Goal: Task Accomplishment & Management: Manage account settings

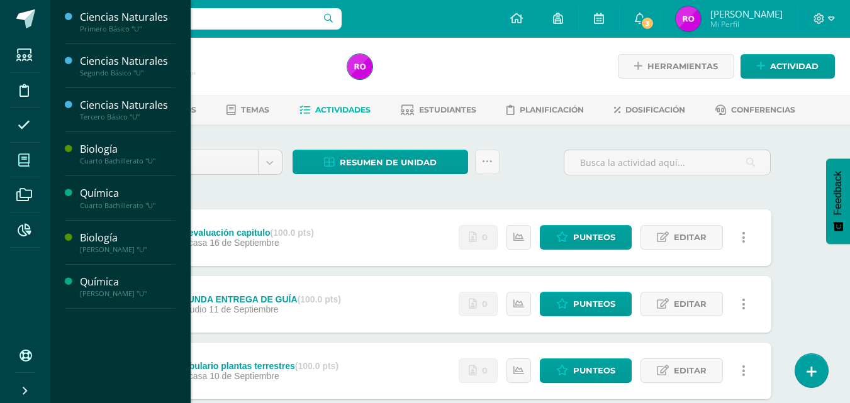
click at [28, 156] on icon at bounding box center [23, 160] width 11 height 13
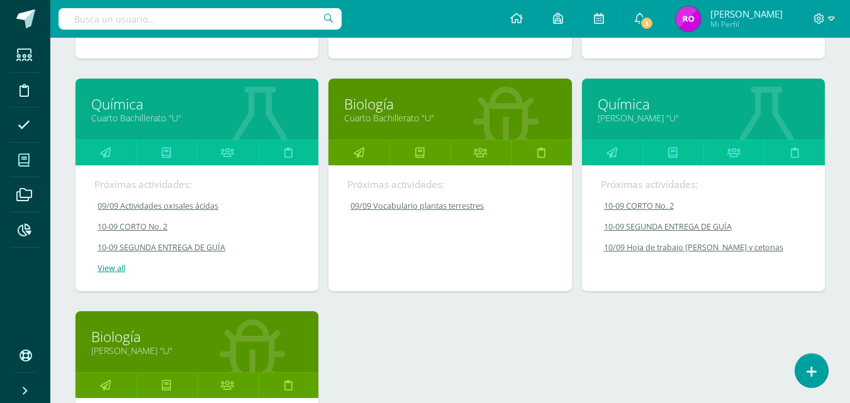
scroll to position [374, 0]
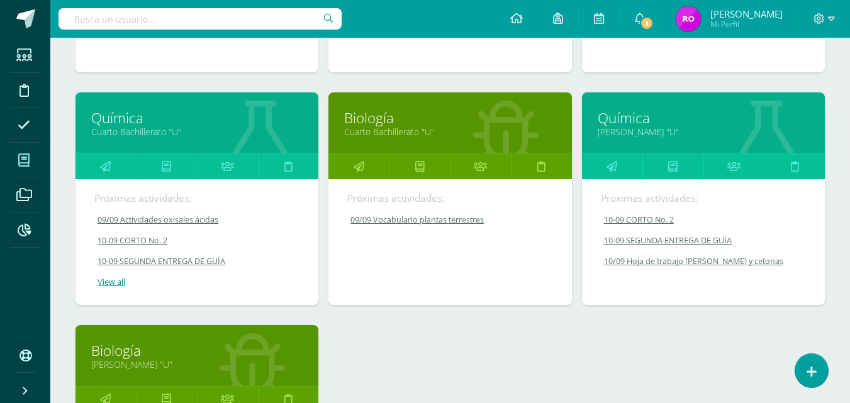
click at [663, 131] on link "[PERSON_NAME] "U"" at bounding box center [703, 132] width 211 height 12
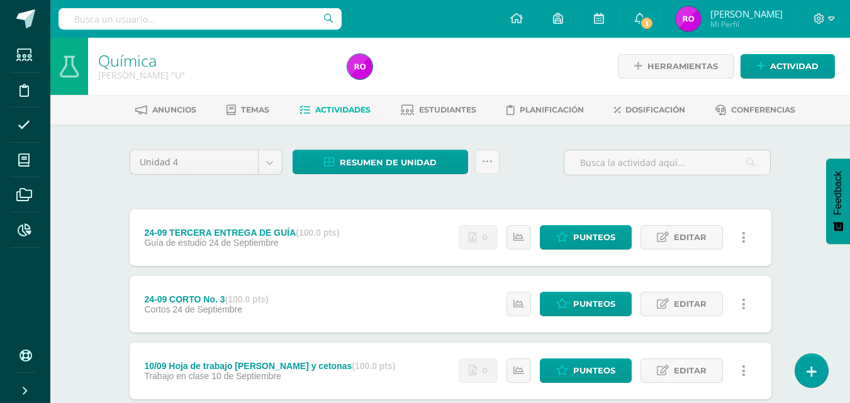
click at [160, 374] on span "Trabajo en clase" at bounding box center [176, 376] width 65 height 10
click at [151, 377] on span "Trabajo en clase" at bounding box center [176, 376] width 65 height 10
click at [586, 366] on span "Punteos" at bounding box center [594, 370] width 42 height 23
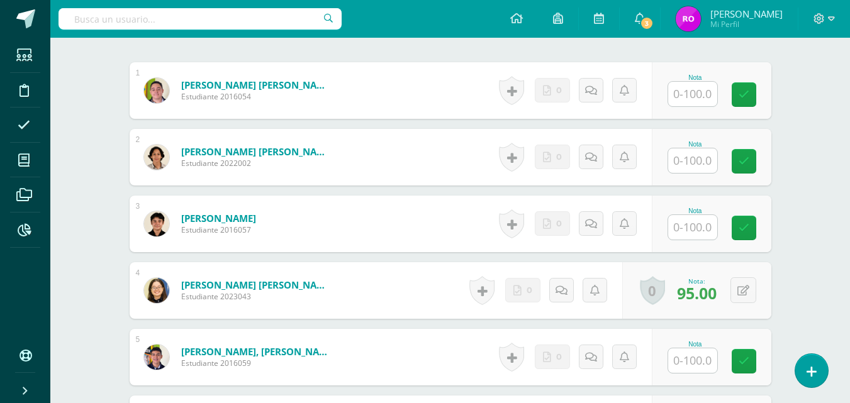
scroll to position [386, 0]
click at [700, 160] on input "text" at bounding box center [692, 161] width 49 height 25
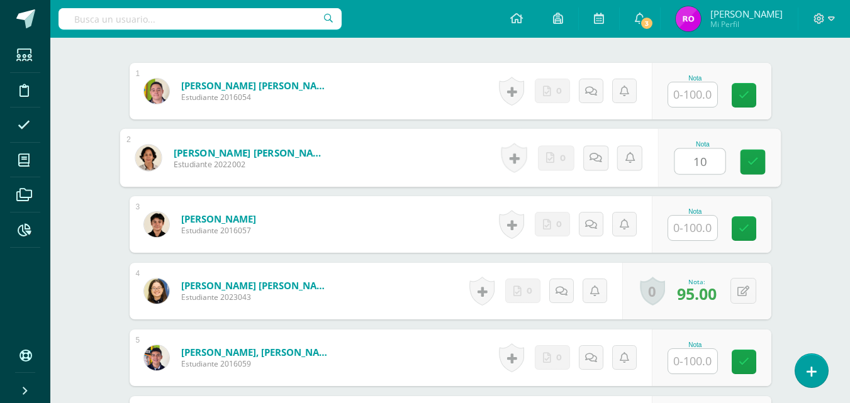
type input "100"
click at [758, 160] on icon at bounding box center [752, 162] width 11 height 11
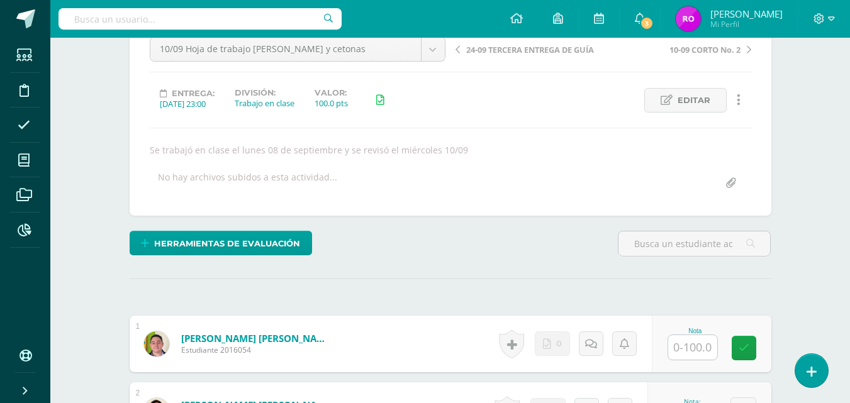
scroll to position [0, 0]
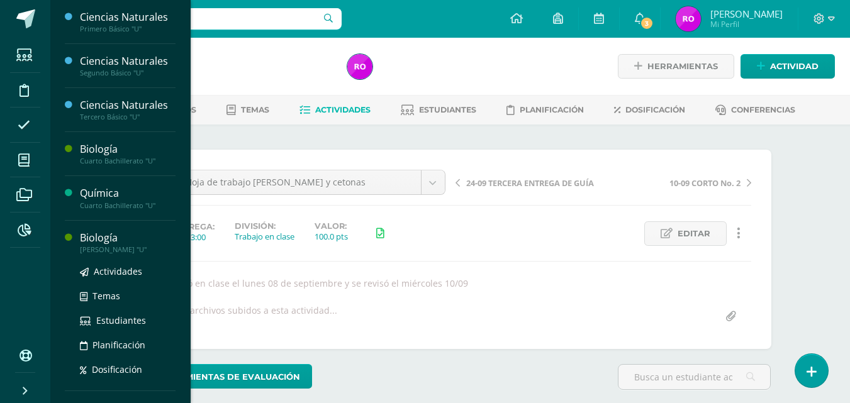
click at [111, 249] on div "[PERSON_NAME] "U"" at bounding box center [128, 249] width 96 height 9
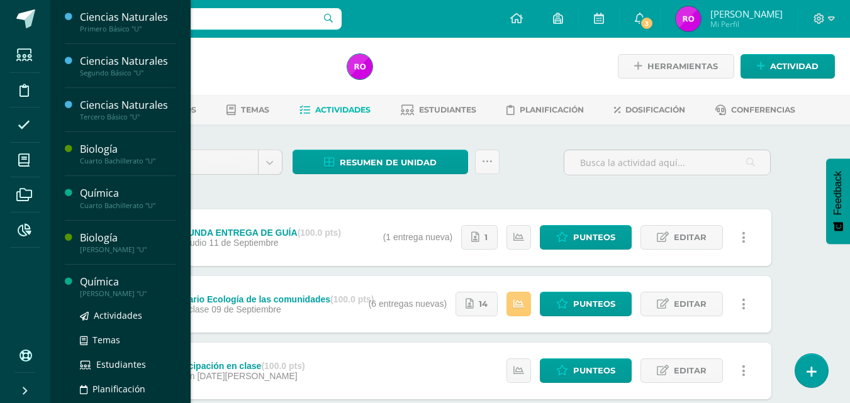
click at [130, 280] on div "Química" at bounding box center [128, 282] width 96 height 14
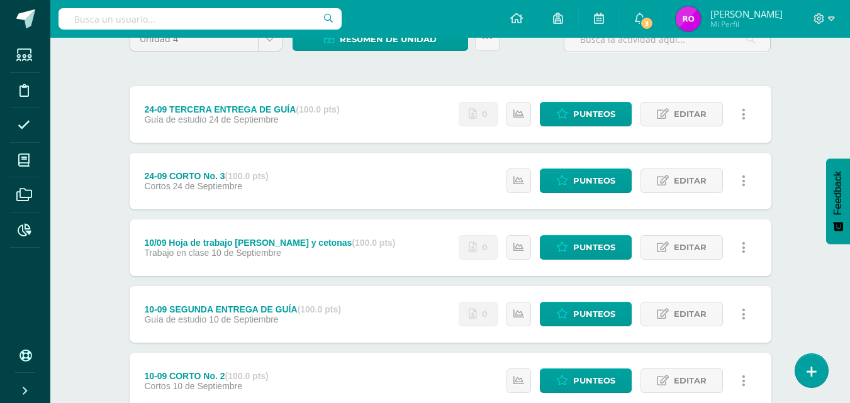
scroll to position [130, 0]
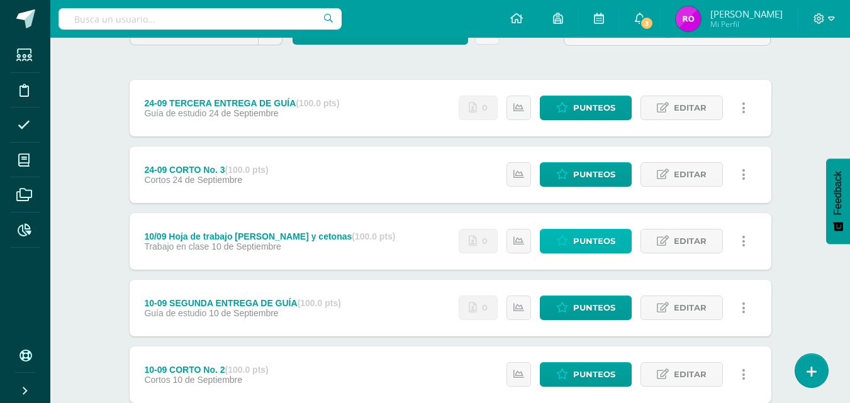
click at [605, 240] on span "Punteos" at bounding box center [594, 241] width 42 height 23
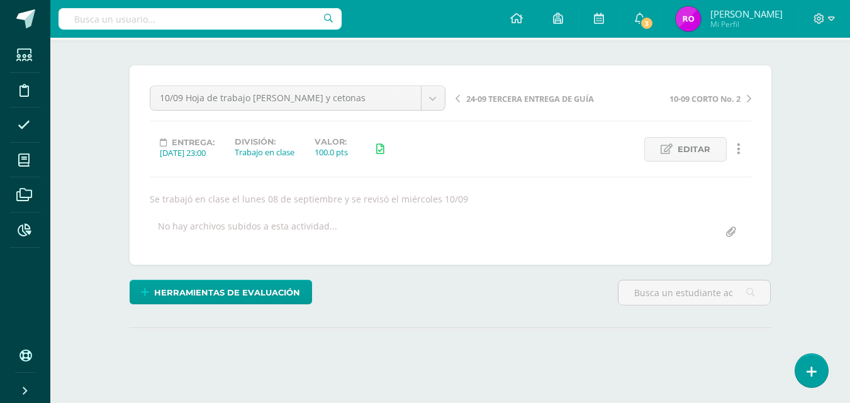
drag, startPoint x: 855, startPoint y: 78, endPoint x: 854, endPoint y: 137, distance: 58.5
click at [849, 136] on html "Estudiantes Disciplina Asistencia Mis cursos Archivos Reportes Soporte Ayuda Re…" at bounding box center [425, 171] width 850 height 510
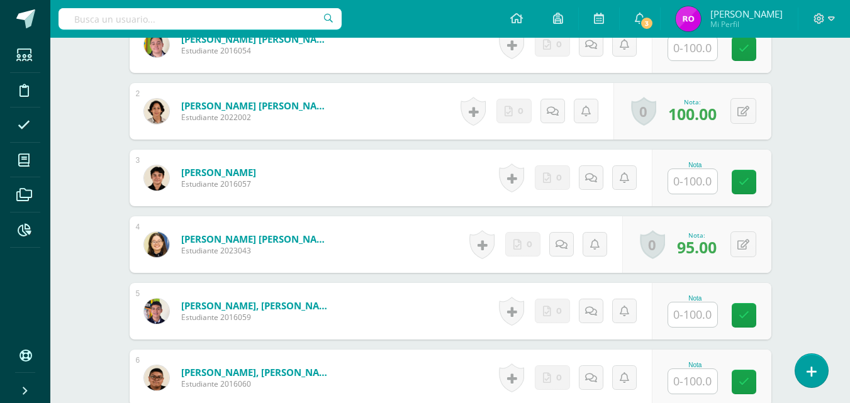
scroll to position [435, 0]
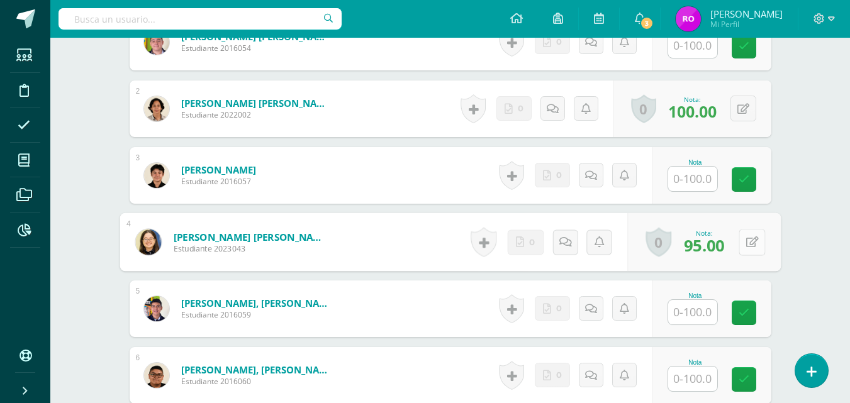
click at [745, 244] on button at bounding box center [752, 242] width 26 height 26
type input "100"
click at [717, 243] on icon at bounding box center [718, 246] width 11 height 11
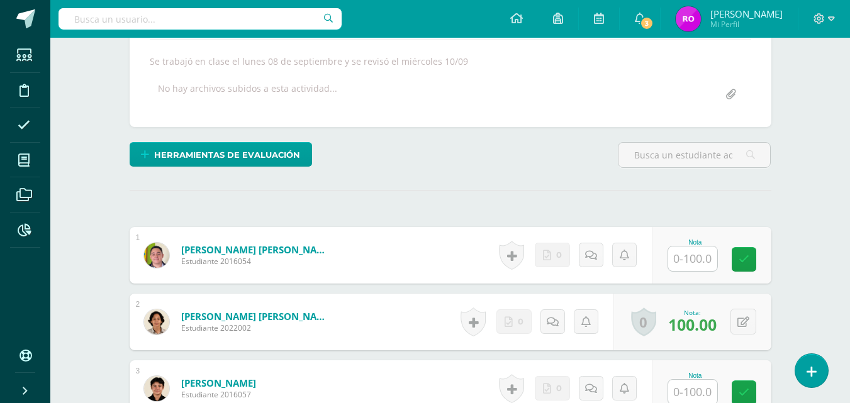
scroll to position [226, 0]
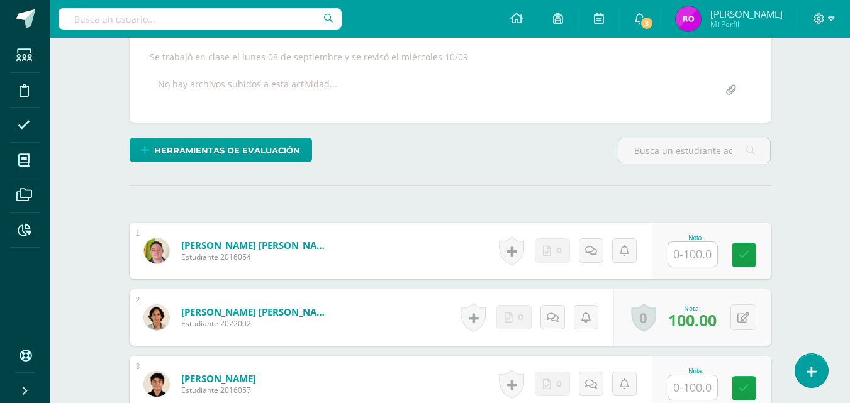
click at [690, 256] on input "text" at bounding box center [692, 254] width 49 height 25
type input "100"
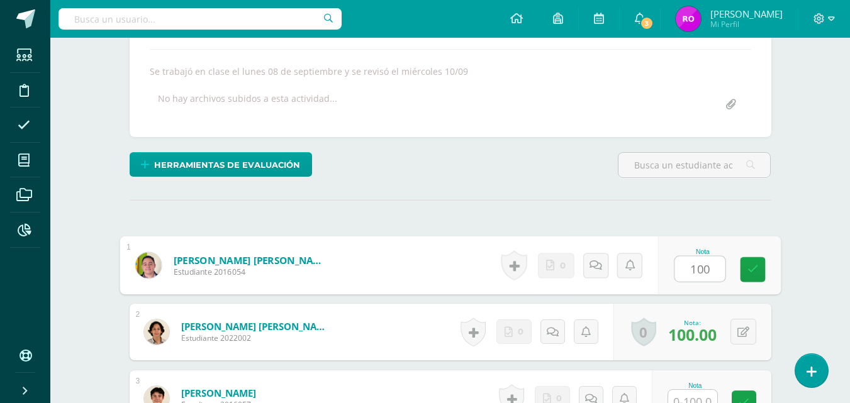
scroll to position [254, 0]
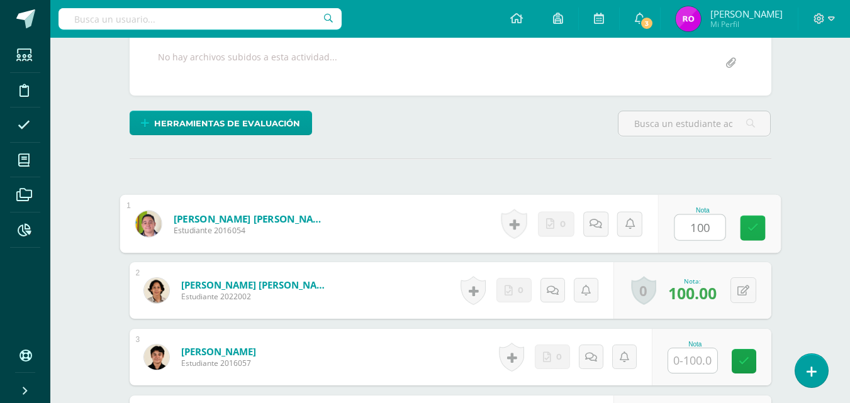
click at [759, 223] on link at bounding box center [752, 228] width 25 height 25
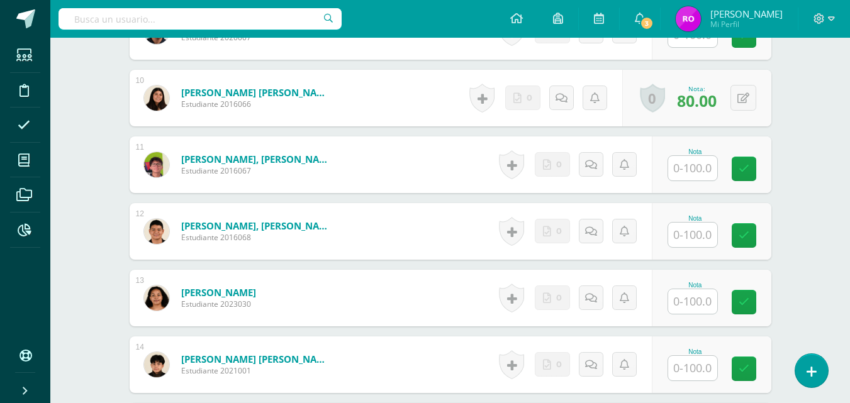
scroll to position [981, 0]
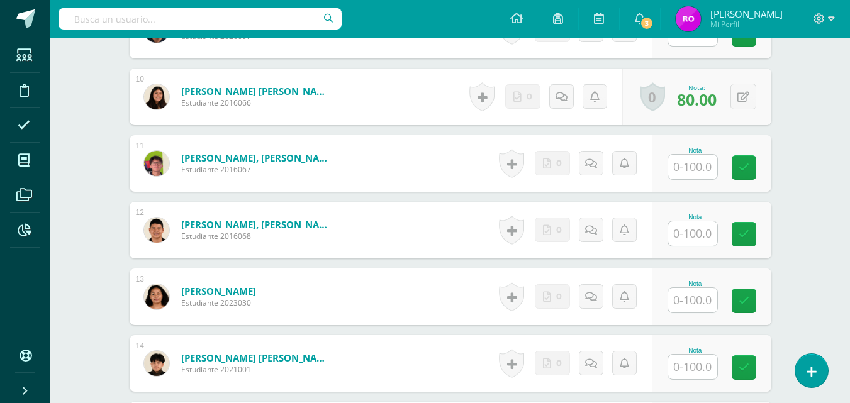
click at [695, 297] on input "text" at bounding box center [692, 300] width 49 height 25
type input "100"
click at [754, 306] on icon at bounding box center [752, 301] width 11 height 11
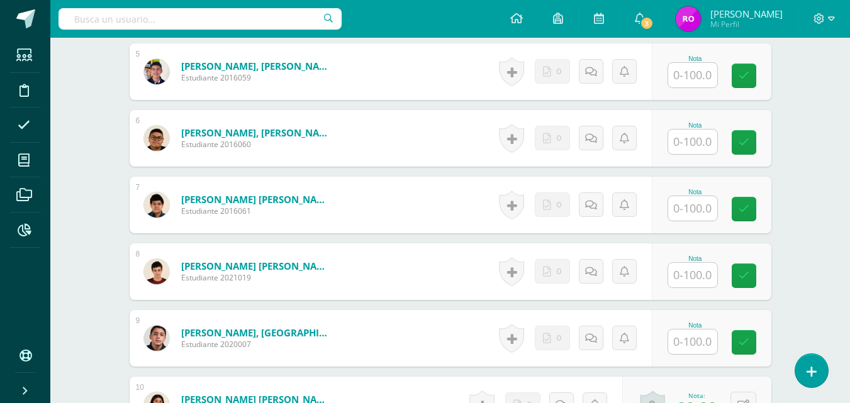
scroll to position [655, 0]
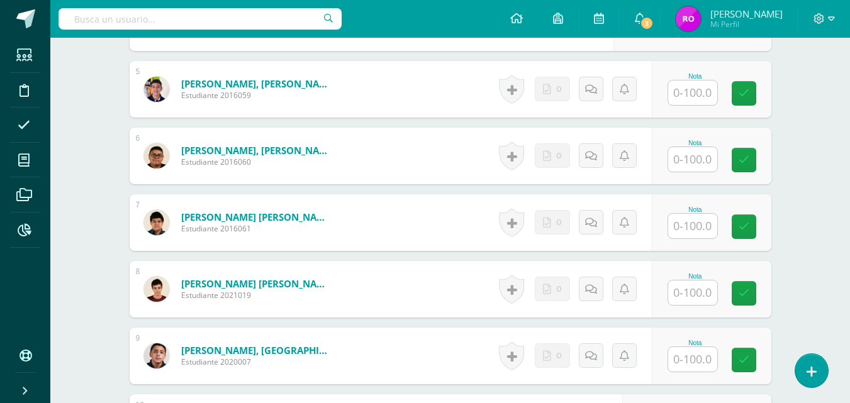
click at [700, 221] on input "text" at bounding box center [692, 226] width 49 height 25
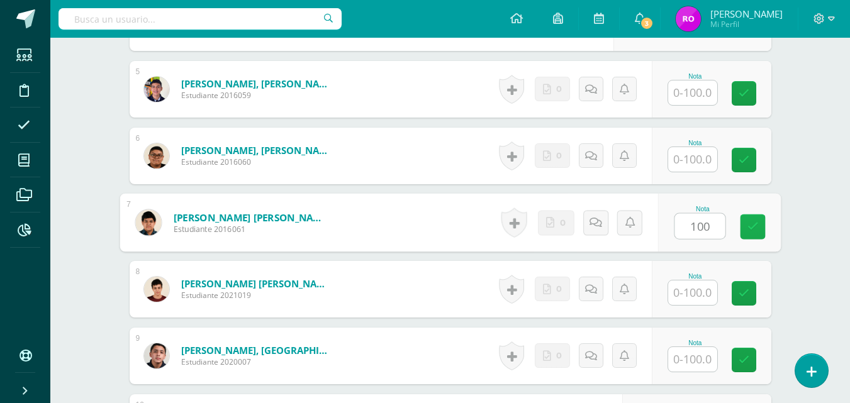
click at [750, 228] on icon at bounding box center [752, 226] width 11 height 11
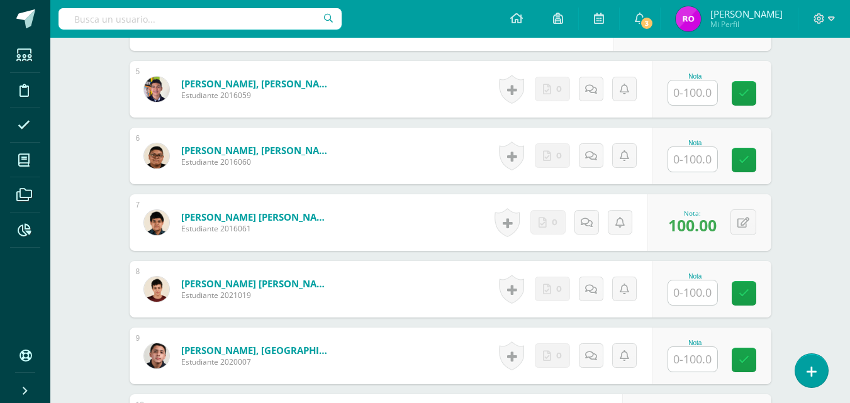
click at [693, 237] on div "0 Logros Logros obtenidos Aún no hay logros agregados Nota: 100.00" at bounding box center [709, 222] width 124 height 57
click at [747, 223] on icon at bounding box center [743, 223] width 12 height 11
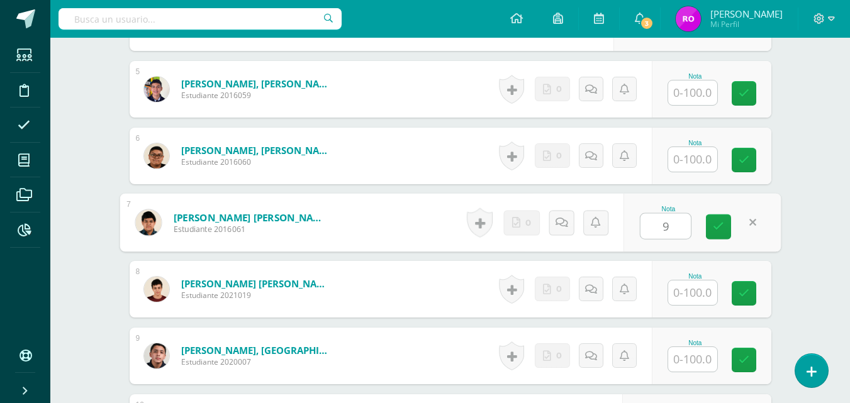
type input "95"
click at [724, 228] on link at bounding box center [718, 227] width 25 height 25
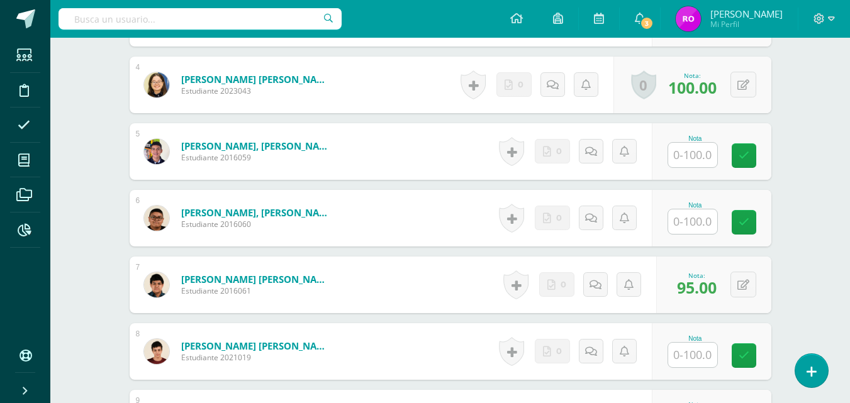
scroll to position [591, 0]
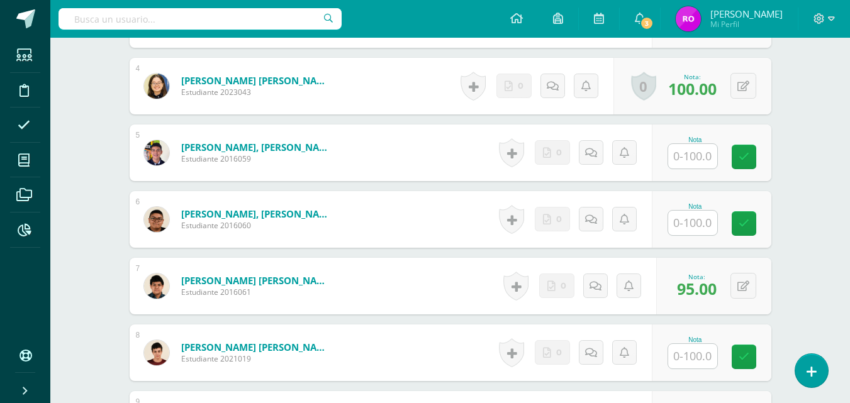
click at [698, 217] on input "text" at bounding box center [692, 223] width 49 height 25
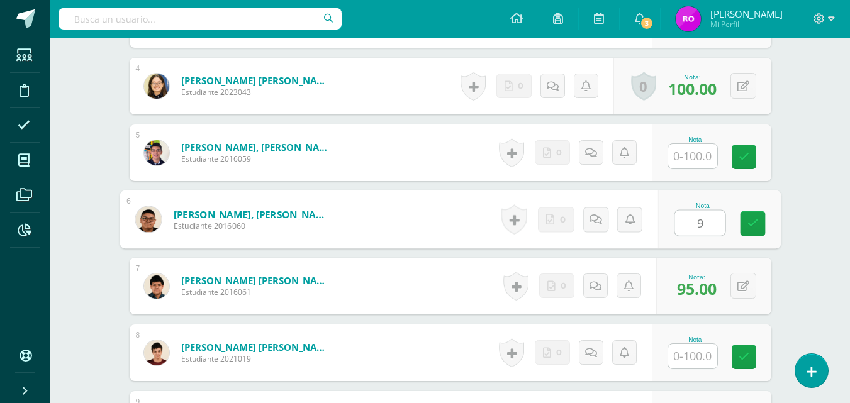
type input "90"
click at [758, 216] on link at bounding box center [752, 223] width 25 height 25
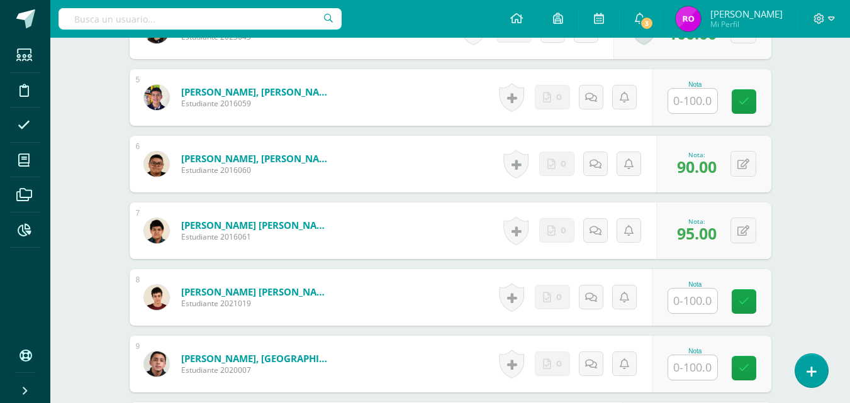
scroll to position [0, 0]
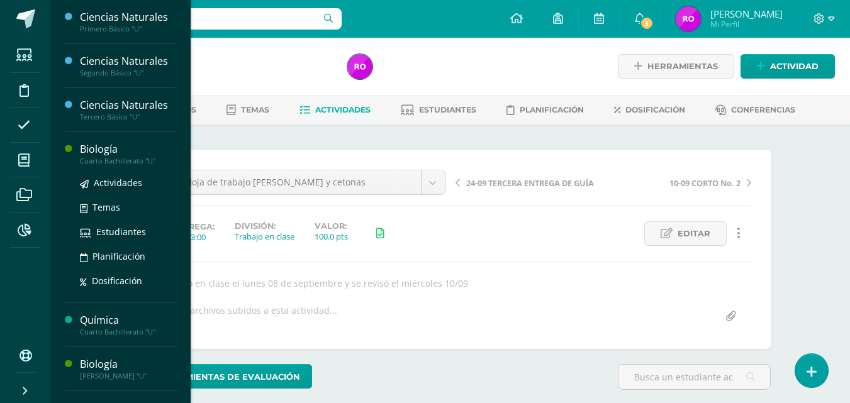
click at [109, 146] on div "Biología" at bounding box center [128, 149] width 96 height 14
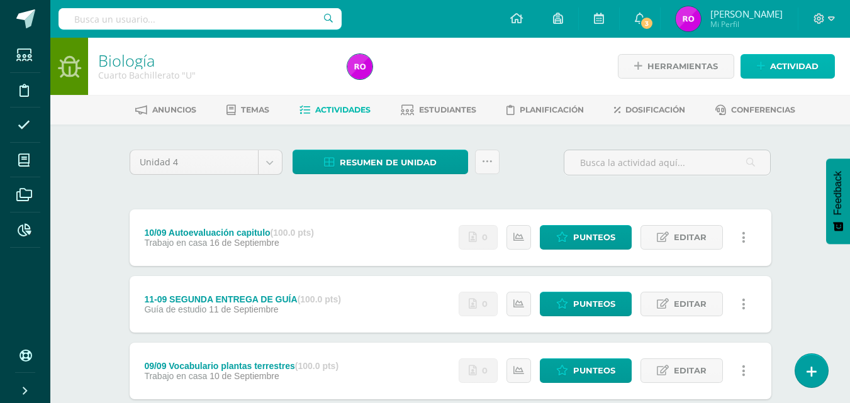
click at [793, 68] on span "Actividad" at bounding box center [794, 66] width 48 height 23
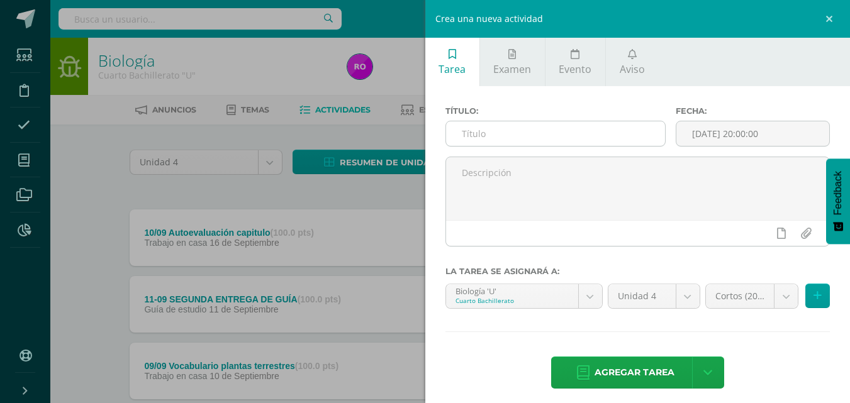
click at [601, 138] on input "text" at bounding box center [555, 133] width 219 height 25
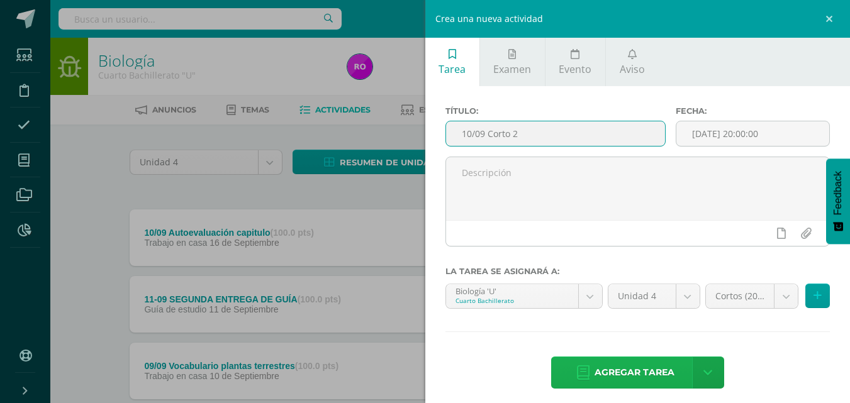
type input "10/09 Corto 2"
click at [640, 372] on span "Agregar tarea" at bounding box center [635, 372] width 80 height 31
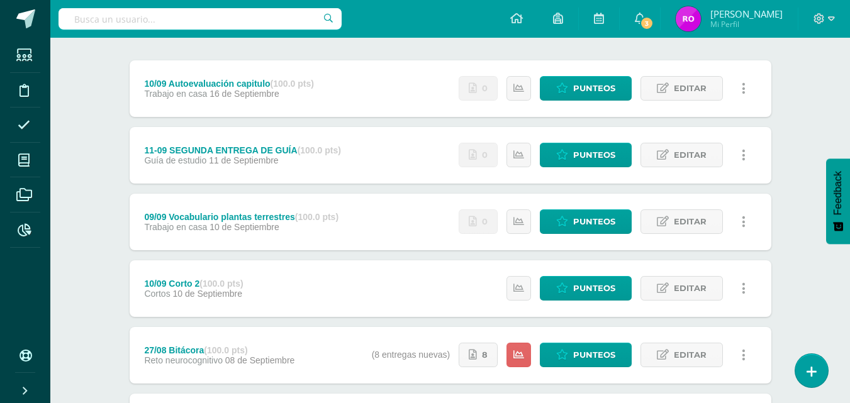
scroll to position [154, 0]
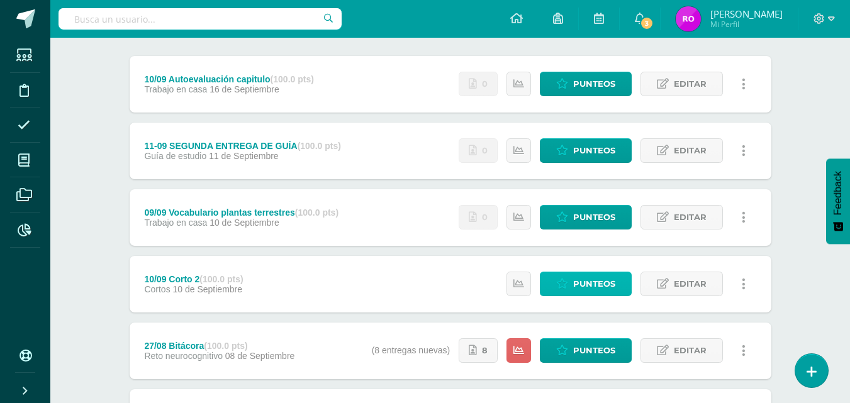
click at [584, 293] on span "Punteos" at bounding box center [594, 283] width 42 height 23
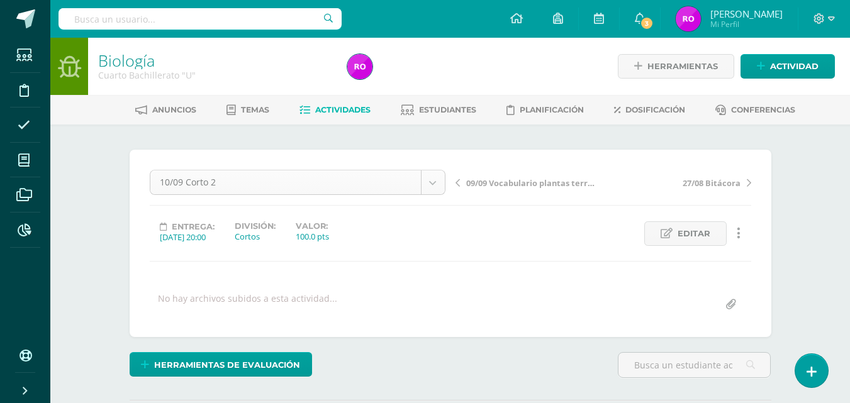
click at [650, 230] on link "Editar" at bounding box center [685, 233] width 82 height 25
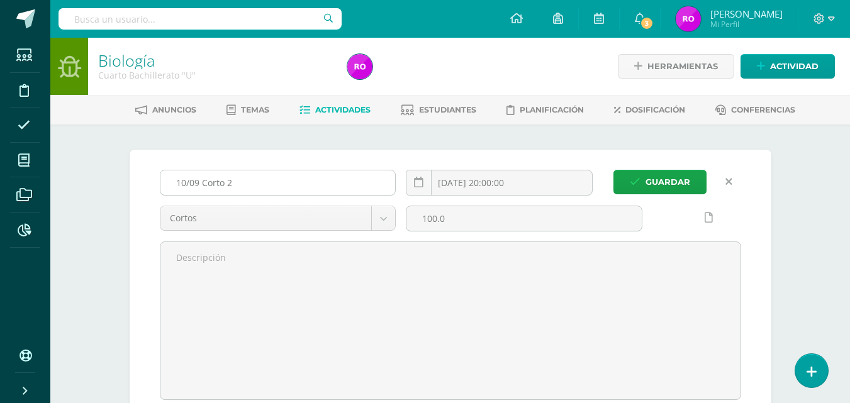
click at [184, 180] on input "10/09 Corto 2" at bounding box center [277, 183] width 235 height 25
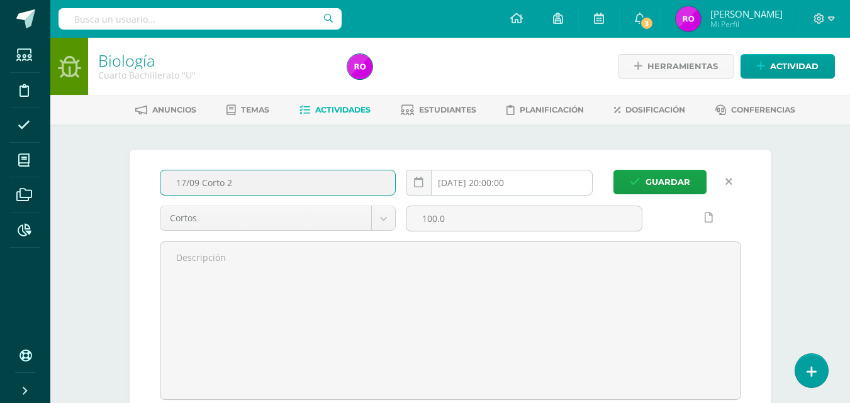
type input "17/09 Corto 2"
click at [578, 179] on input "[DATE] 20:00:00" at bounding box center [499, 183] width 186 height 25
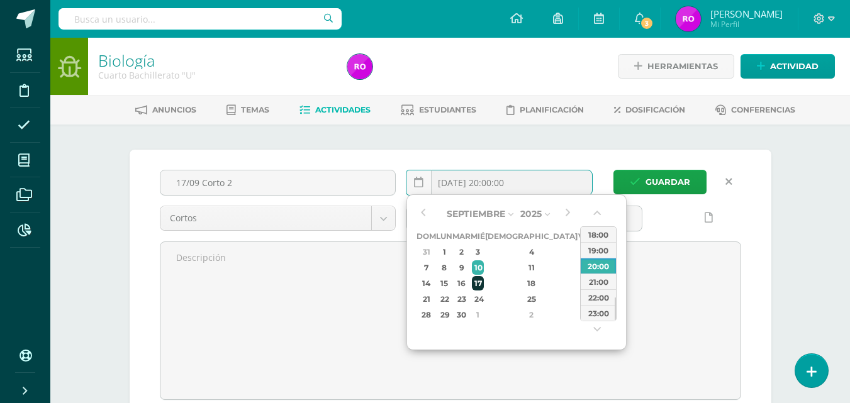
click at [483, 282] on div "17" at bounding box center [477, 283] width 11 height 14
type input "[DATE] 20:00"
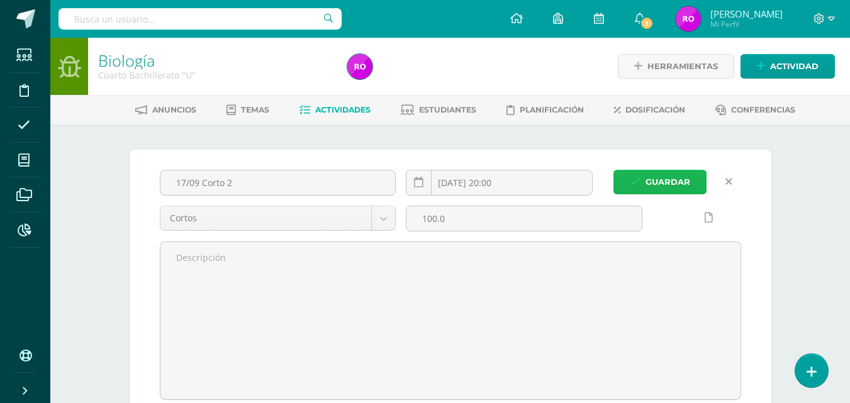
click at [637, 190] on button "Guardar" at bounding box center [659, 182] width 93 height 25
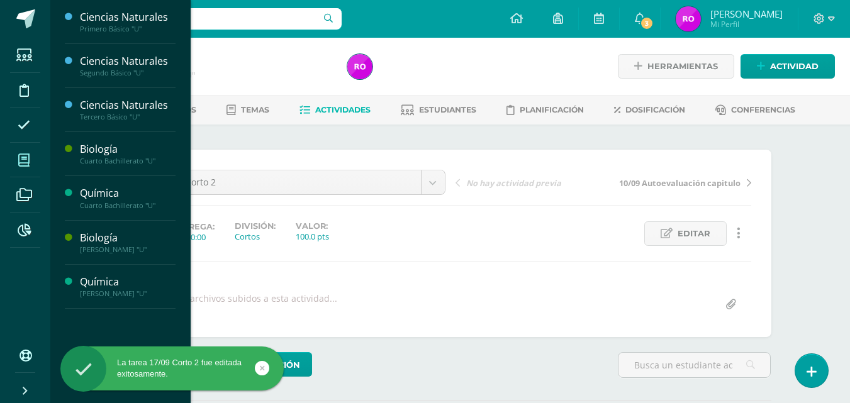
scroll to position [1, 0]
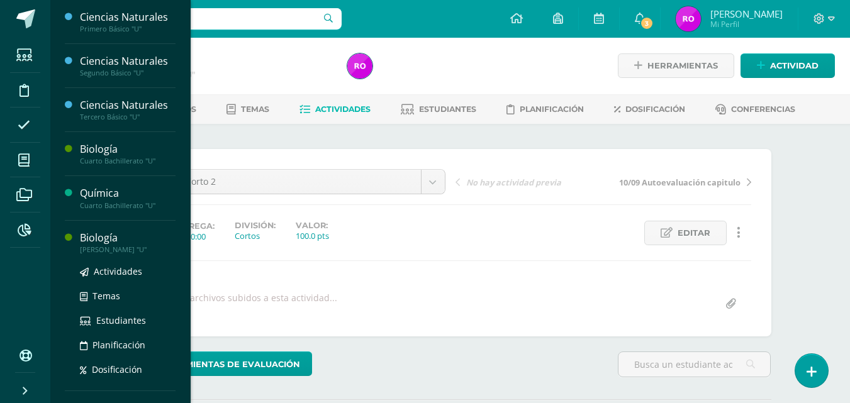
click at [120, 249] on div "[PERSON_NAME] "U"" at bounding box center [128, 249] width 96 height 9
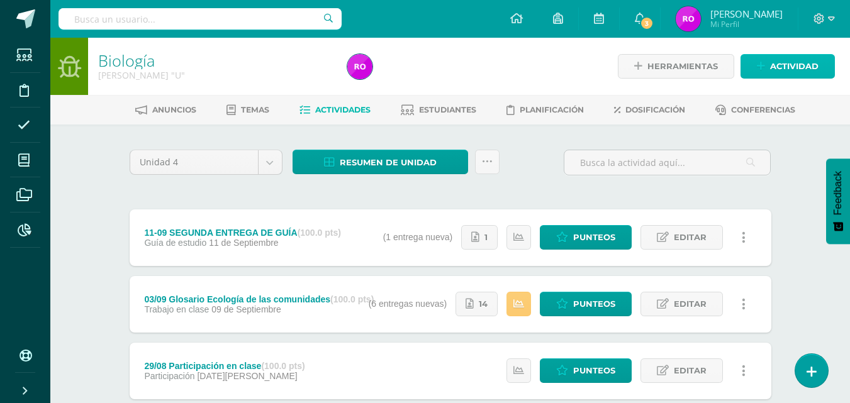
click at [797, 62] on span "Actividad" at bounding box center [794, 66] width 48 height 23
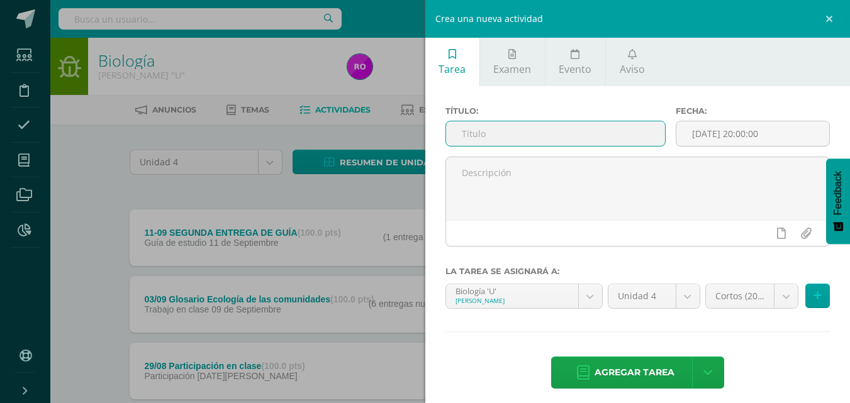
click at [574, 140] on input "text" at bounding box center [555, 133] width 219 height 25
type input "10/09 Corto 2"
click at [617, 370] on span "Agregar tarea" at bounding box center [635, 372] width 80 height 31
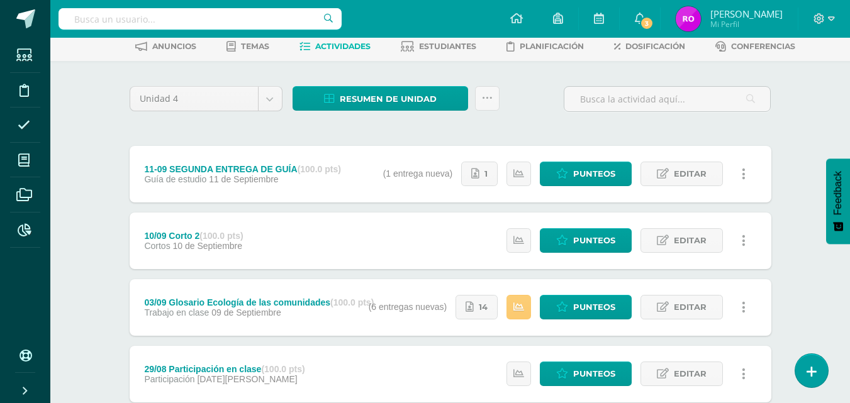
scroll to position [54, 0]
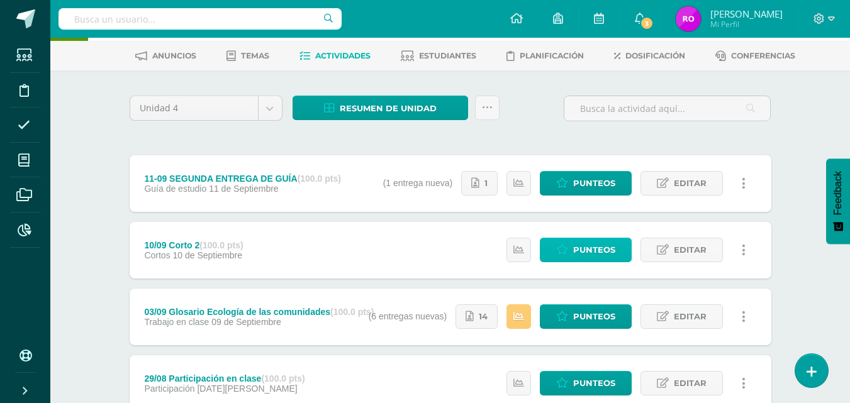
click at [583, 251] on span "Punteos" at bounding box center [594, 249] width 42 height 23
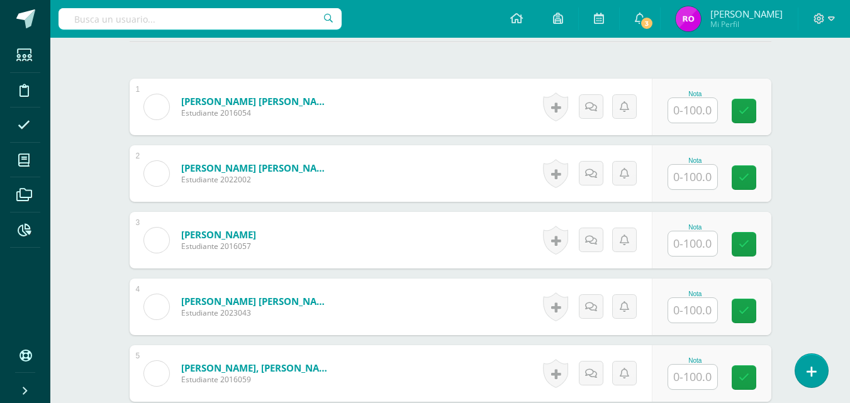
scroll to position [361, 0]
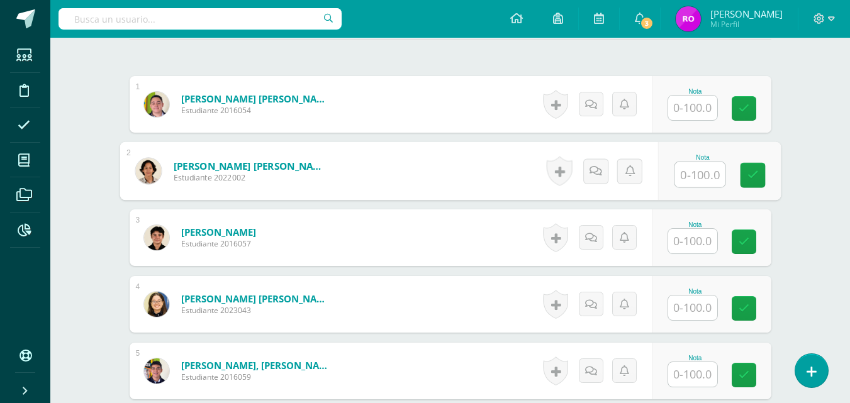
click at [694, 179] on input "text" at bounding box center [699, 174] width 50 height 25
type input "84"
click at [746, 177] on link at bounding box center [752, 175] width 25 height 25
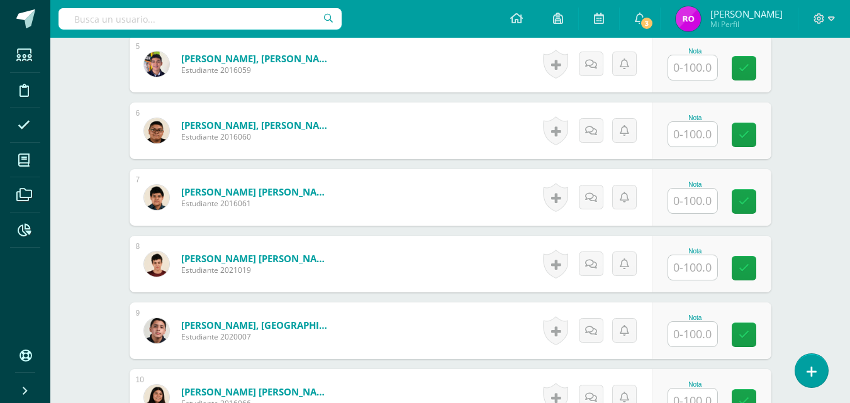
scroll to position [671, 0]
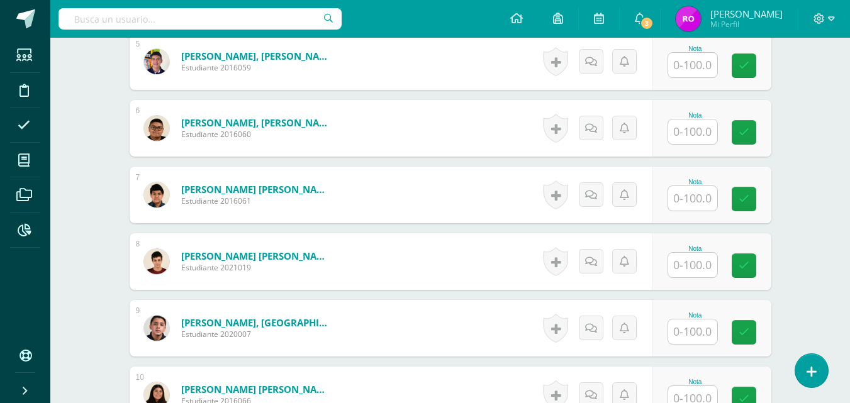
click at [684, 270] on input "text" at bounding box center [692, 265] width 49 height 25
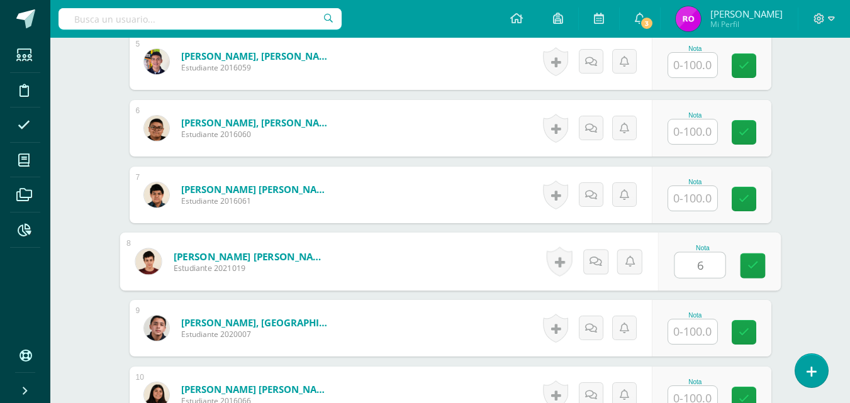
type input "60"
click at [752, 263] on icon at bounding box center [752, 265] width 11 height 11
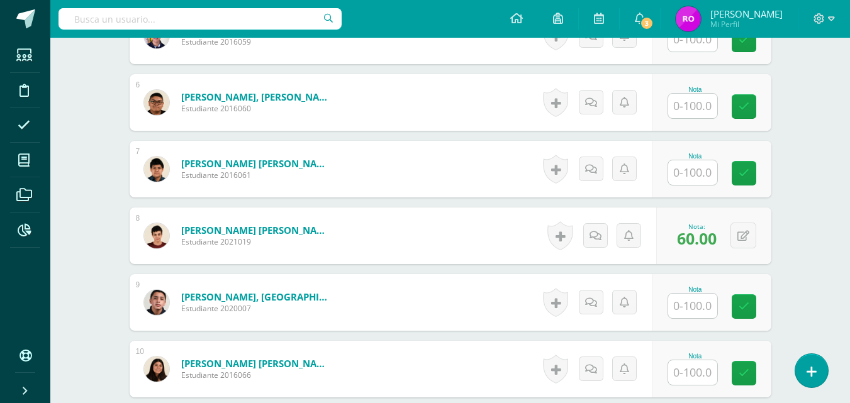
scroll to position [692, 0]
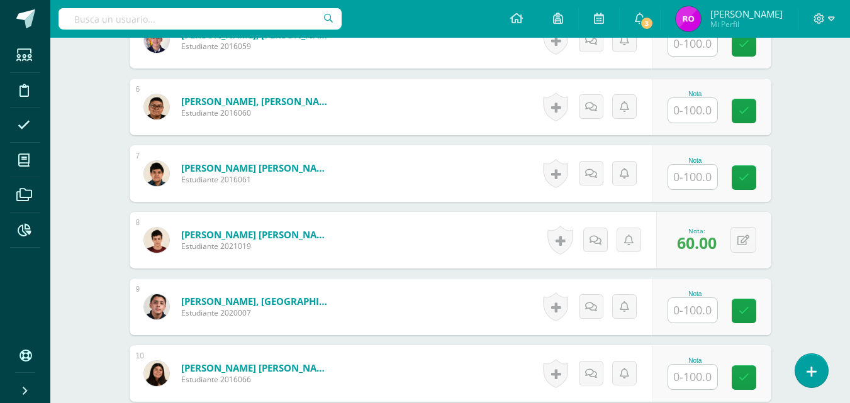
click at [690, 176] on input "text" at bounding box center [692, 177] width 49 height 25
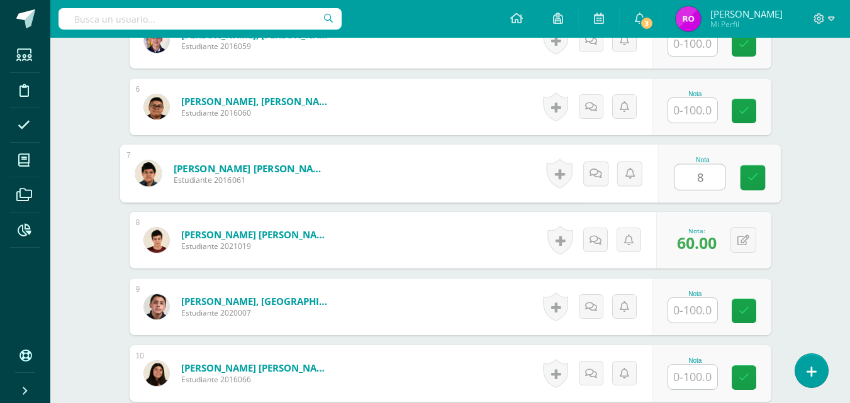
type input "83"
click at [752, 177] on icon at bounding box center [752, 177] width 11 height 11
